Goal: Information Seeking & Learning: Find specific fact

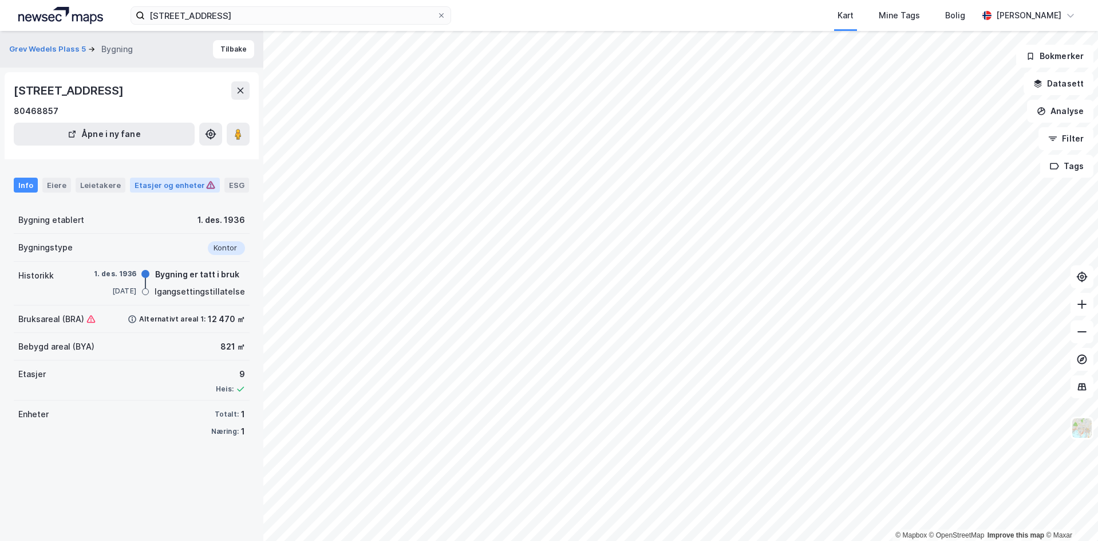
click at [153, 188] on div "Etasjer og enheter" at bounding box center [175, 185] width 81 height 10
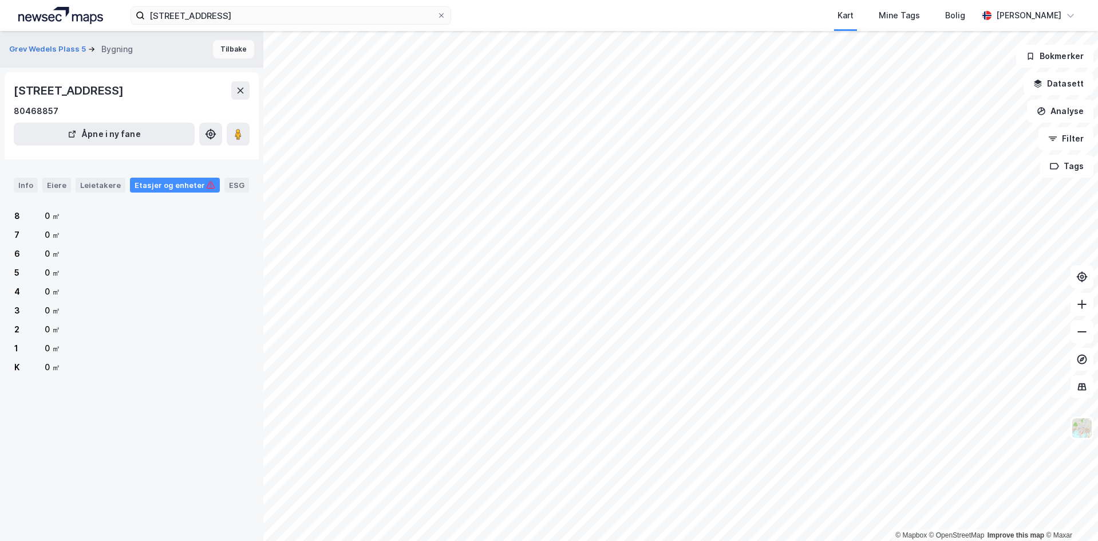
click at [238, 50] on button "Tilbake" at bounding box center [233, 49] width 41 height 18
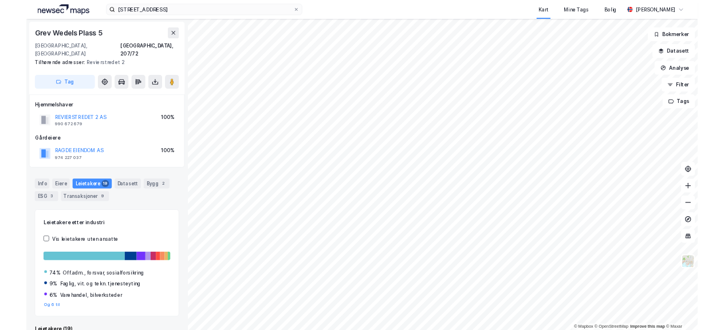
scroll to position [9, 0]
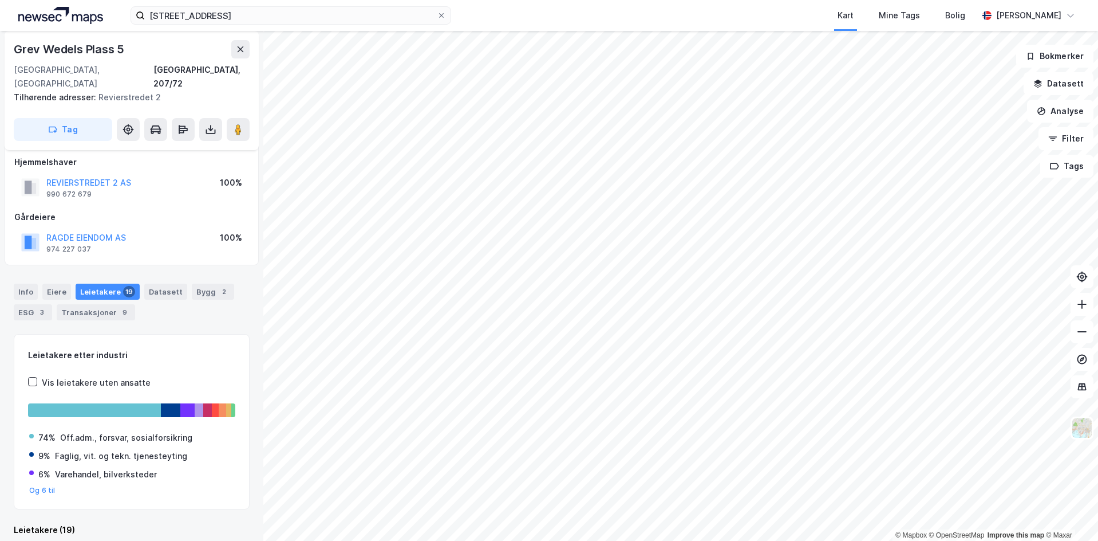
click at [251, 48] on div "Grev Wedels Plass 5 0151, Oslo, Oslo Oslo, 207/72 Tilhørende adresser: Revierst…" at bounding box center [132, 90] width 254 height 119
click at [249, 48] on button at bounding box center [240, 49] width 18 height 18
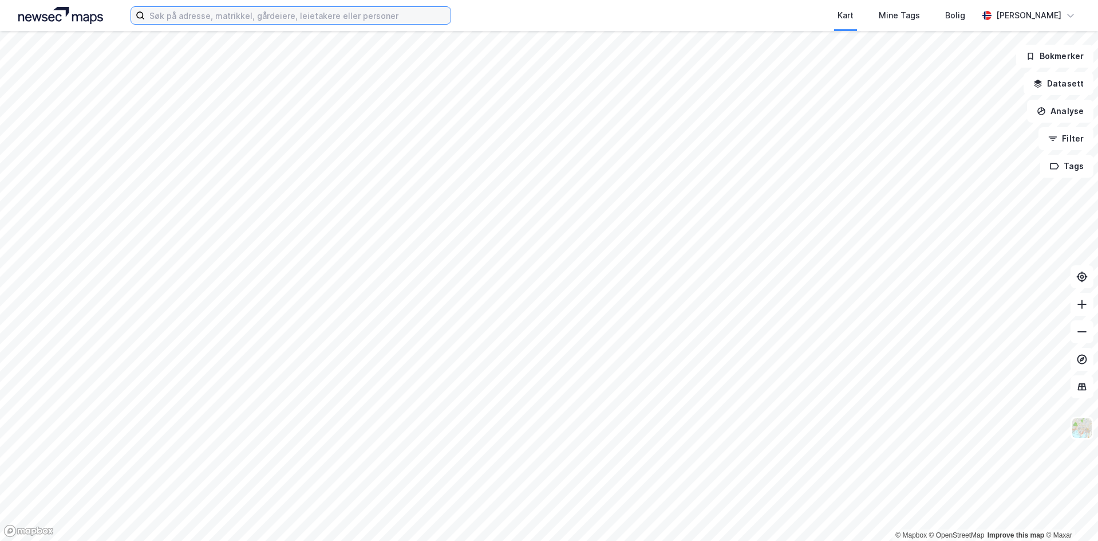
click at [293, 10] on input at bounding box center [298, 15] width 306 height 17
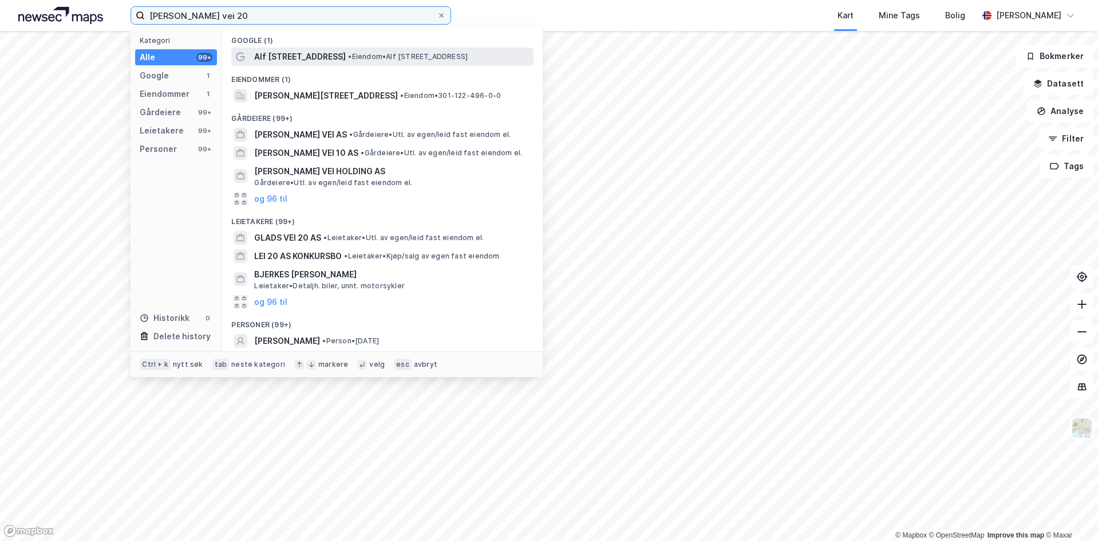
type input "alf bjerckes vei 20"
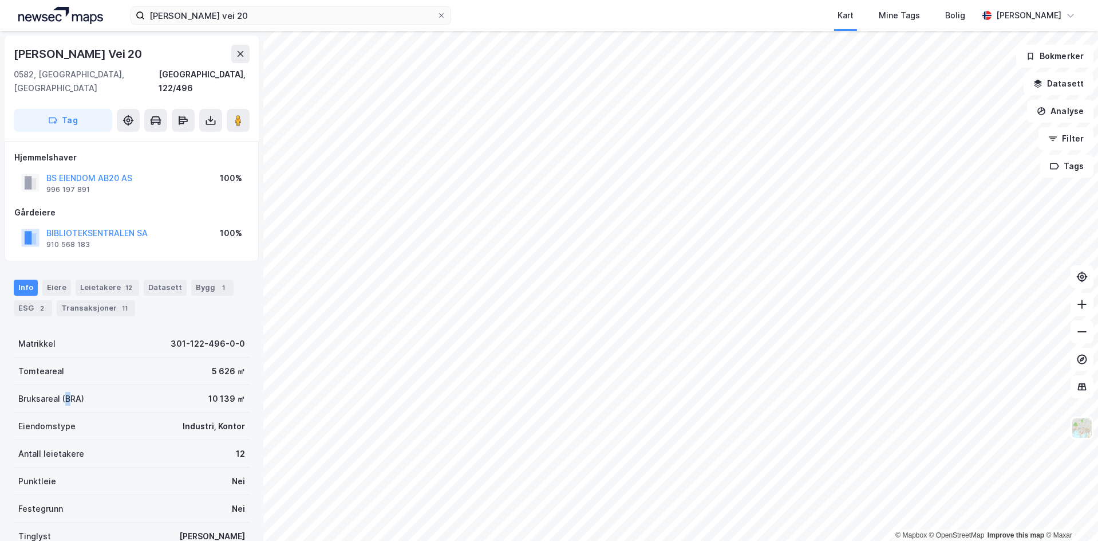
drag, startPoint x: 66, startPoint y: 385, endPoint x: 155, endPoint y: 385, distance: 89.3
click at [82, 392] on div "Bruksareal (BRA)" at bounding box center [51, 399] width 66 height 14
click at [229, 392] on div "10 139 ㎡" at bounding box center [226, 399] width 37 height 14
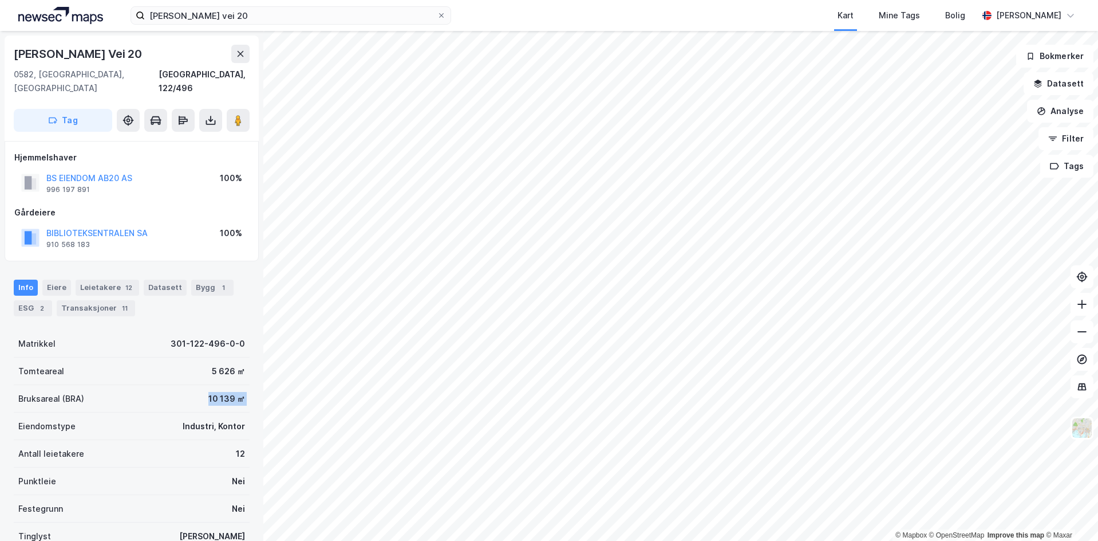
click at [208, 392] on div "10 139 ㎡" at bounding box center [226, 399] width 37 height 14
drag, startPoint x: 191, startPoint y: 387, endPoint x: 261, endPoint y: 387, distance: 70.4
click at [253, 387] on div "Alf Bjerckes Vei 20 0582, Oslo, Oslo Oslo, 122/496 Tag Hjemmelshaver BS EIENDOM…" at bounding box center [131, 286] width 263 height 510
click at [221, 392] on div "10 139 ㎡" at bounding box center [226, 399] width 37 height 14
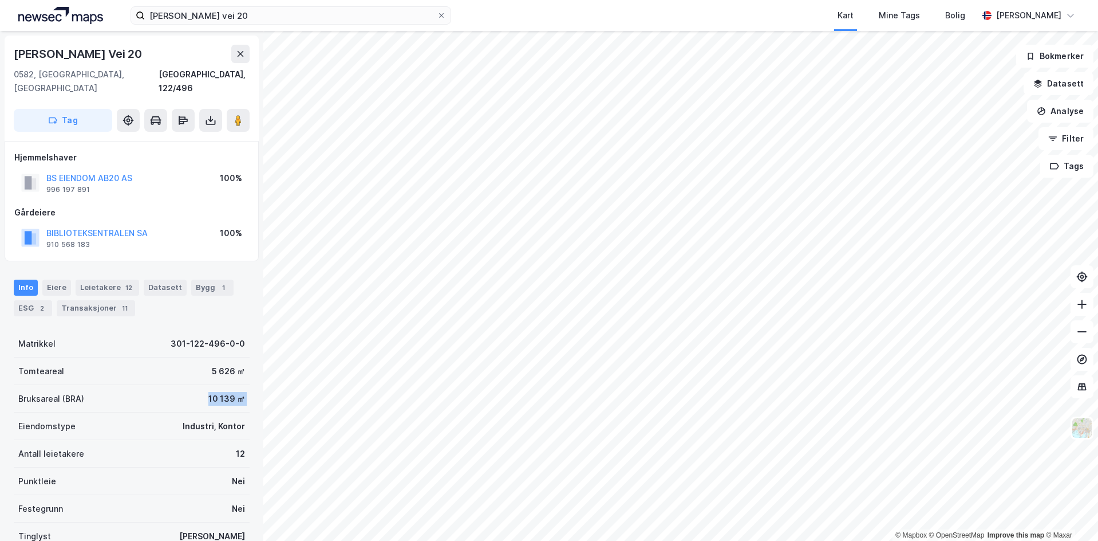
click at [221, 392] on div "10 139 ㎡" at bounding box center [226, 399] width 37 height 14
click at [0, 0] on button "BS EIENDOM AB20 AS" at bounding box center [0, 0] width 0 height 0
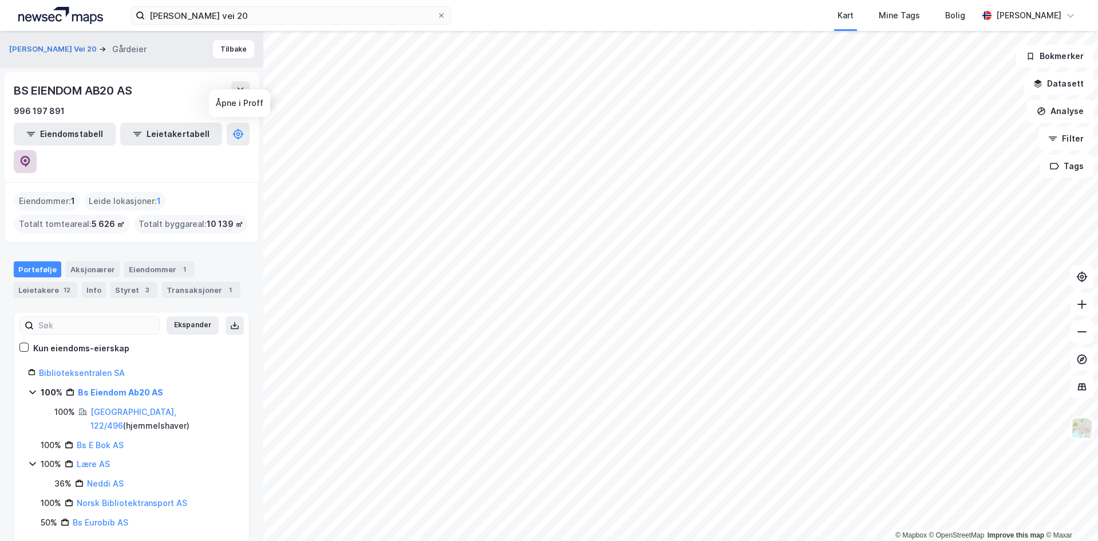
click at [37, 150] on button at bounding box center [25, 161] width 23 height 23
click at [301, 200] on div "© Mapbox © OpenStreetMap Improve this map © Maxar Alf Bjerckes Vei 20 Gårdeier …" at bounding box center [549, 286] width 1098 height 510
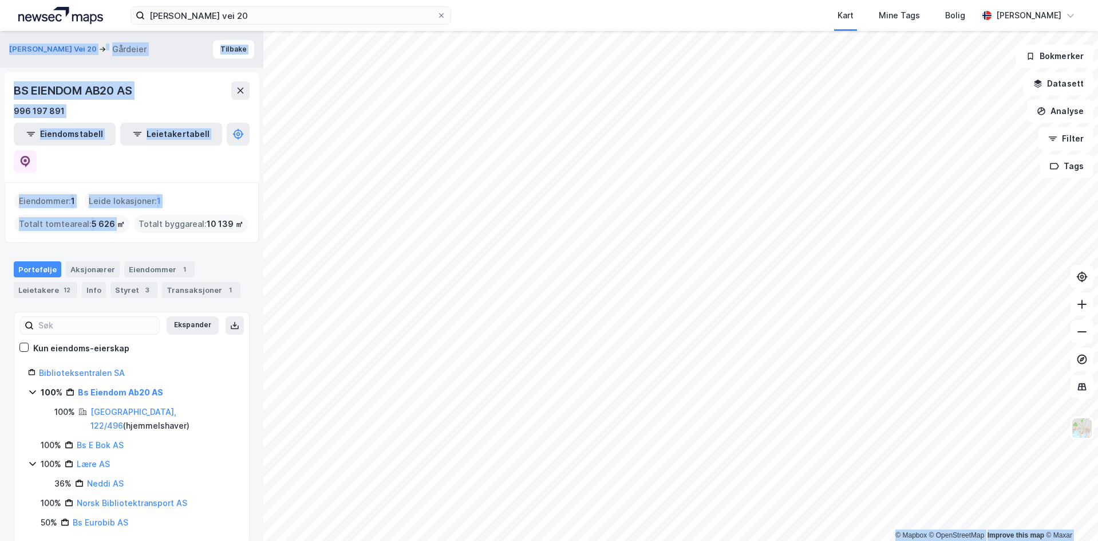
click at [74, 215] on div "Totalt tomteareal : 5 626 ㎡" at bounding box center [71, 224] width 115 height 18
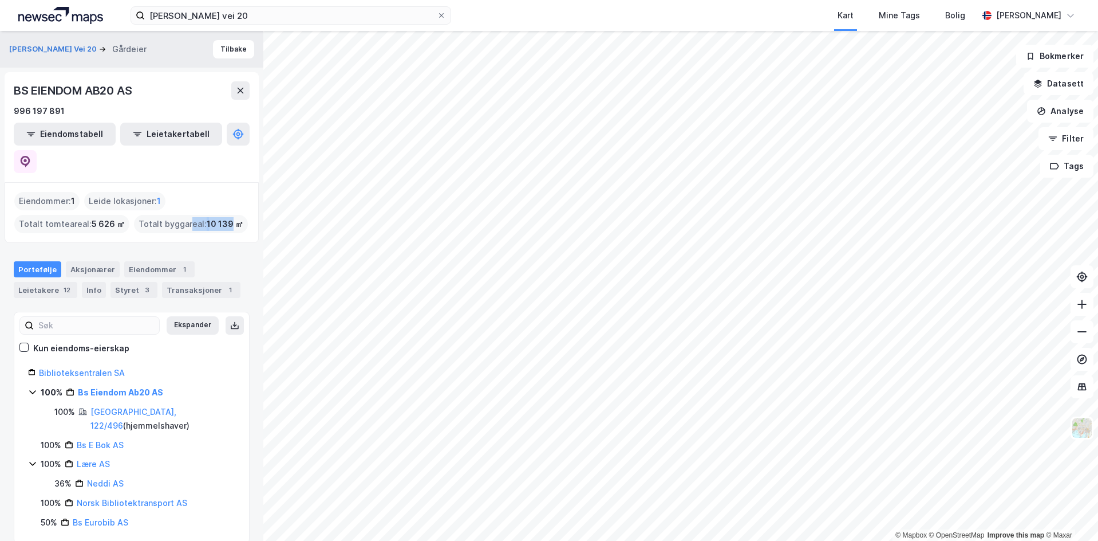
drag, startPoint x: 186, startPoint y: 198, endPoint x: 227, endPoint y: 198, distance: 40.7
click at [227, 215] on div "Totalt byggareal : 10 139 ㎡" at bounding box center [191, 224] width 114 height 18
click at [218, 217] on span "10 139 ㎡" at bounding box center [225, 224] width 37 height 14
click at [211, 217] on span "10 139 ㎡" at bounding box center [225, 224] width 37 height 14
